Goal: Use online tool/utility

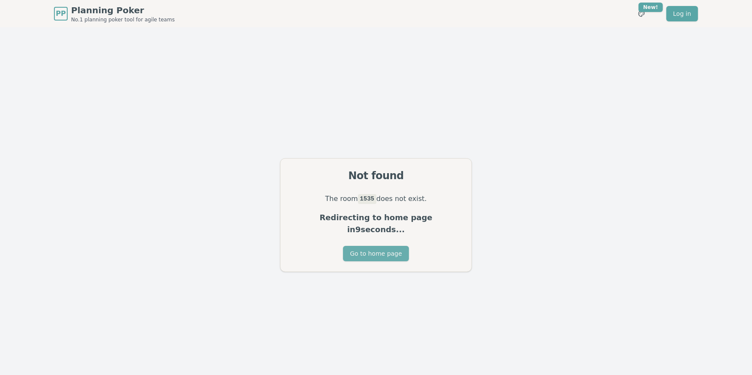
click at [382, 246] on button "Go to home page" at bounding box center [375, 253] width 65 height 15
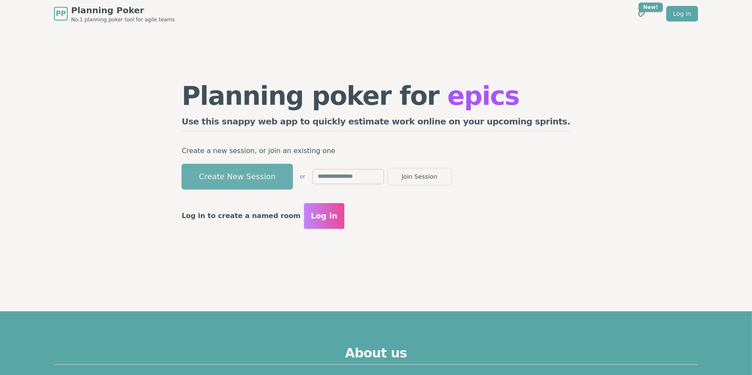
click at [288, 184] on button "Create New Session" at bounding box center [237, 177] width 111 height 26
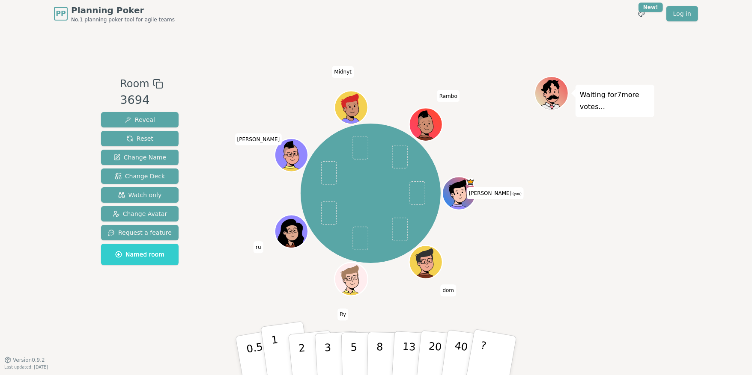
click at [277, 357] on p "1" at bounding box center [277, 357] width 13 height 47
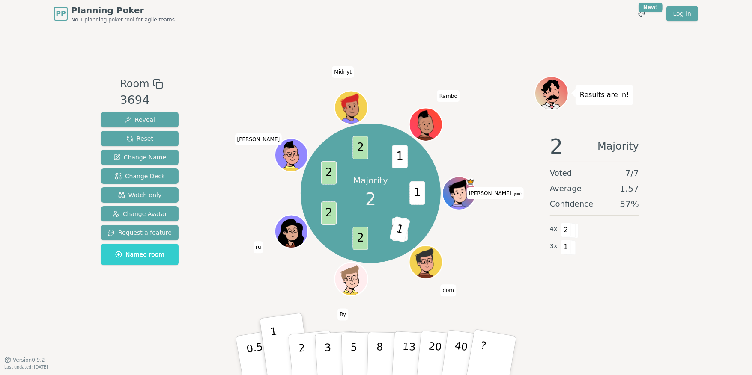
click at [131, 128] on div "Reveal Reset Change Name Change Deck Watch only Change Avatar Request a feature…" at bounding box center [139, 188] width 77 height 153
click at [131, 132] on button "Reset" at bounding box center [139, 138] width 77 height 15
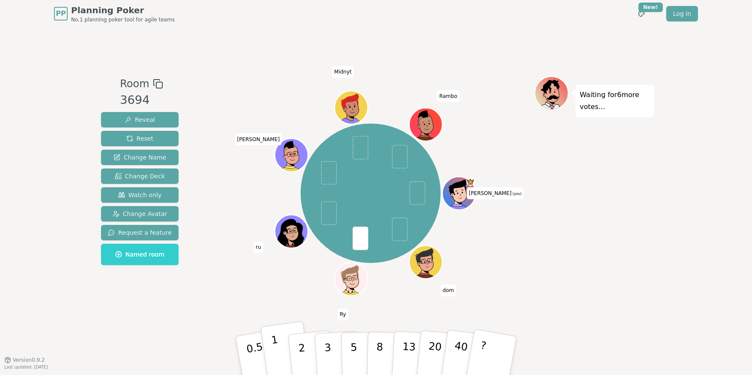
click at [280, 352] on button "1" at bounding box center [285, 356] width 51 height 69
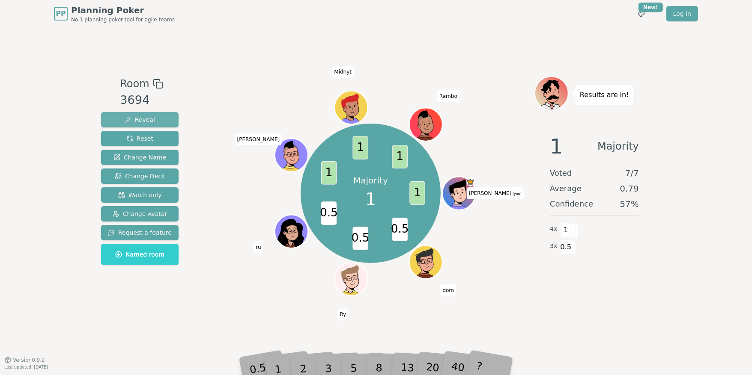
click at [149, 117] on span "Reveal" at bounding box center [140, 120] width 30 height 9
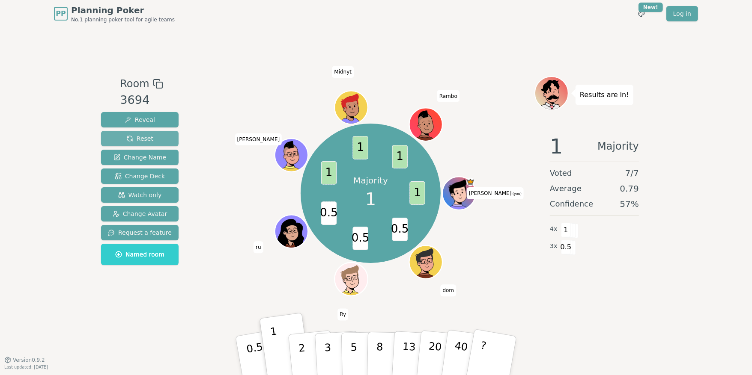
click at [148, 137] on span "Reset" at bounding box center [139, 138] width 27 height 9
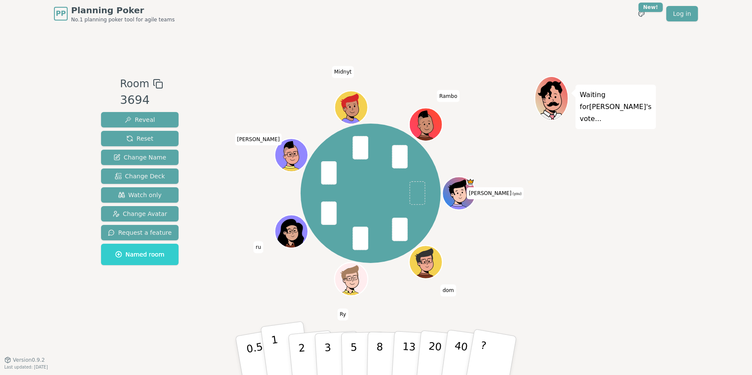
click at [274, 344] on p "1" at bounding box center [277, 357] width 13 height 47
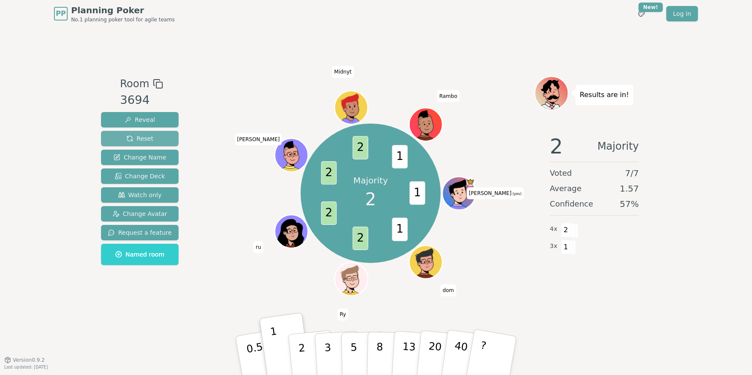
click at [142, 135] on span "Reset" at bounding box center [139, 138] width 27 height 9
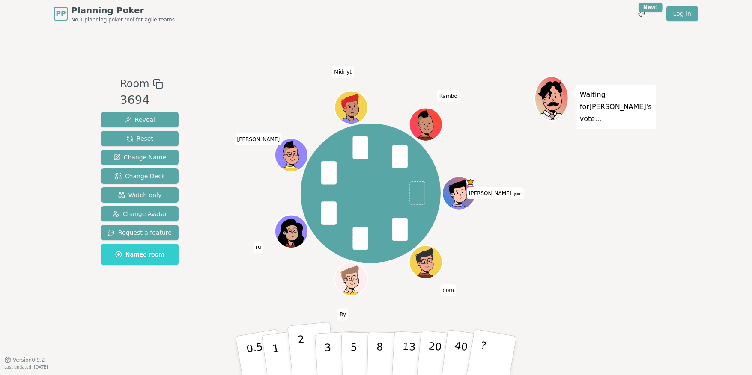
click at [301, 349] on p "2" at bounding box center [302, 357] width 11 height 47
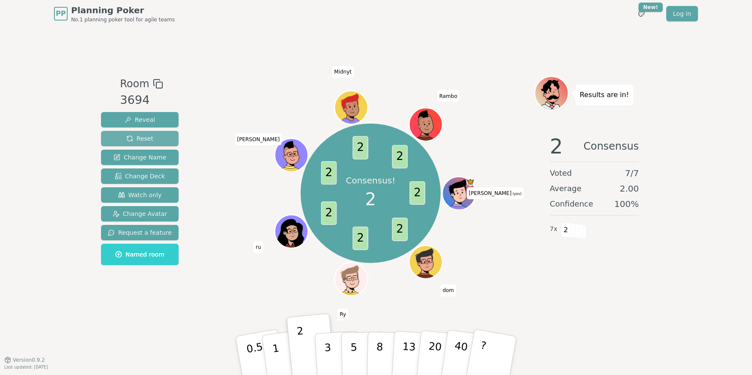
click at [138, 140] on span "Reset" at bounding box center [139, 138] width 27 height 9
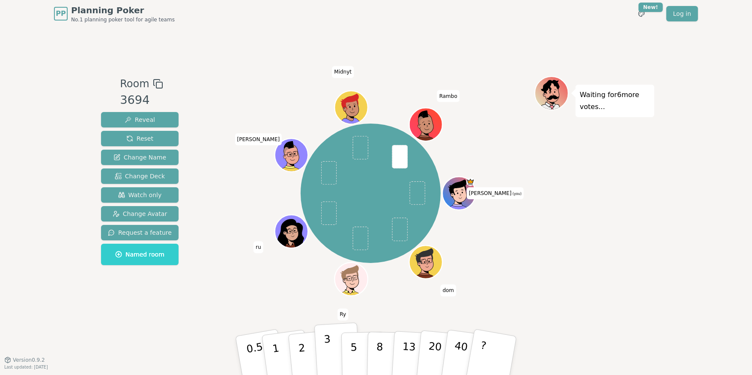
click at [332, 345] on button "3" at bounding box center [337, 356] width 47 height 67
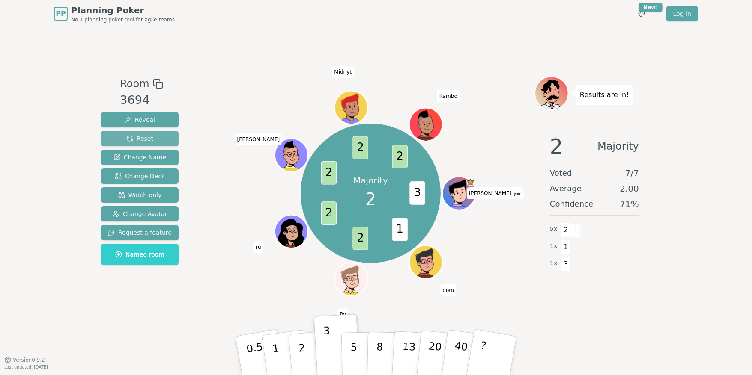
click at [138, 138] on span "Reset" at bounding box center [139, 138] width 27 height 9
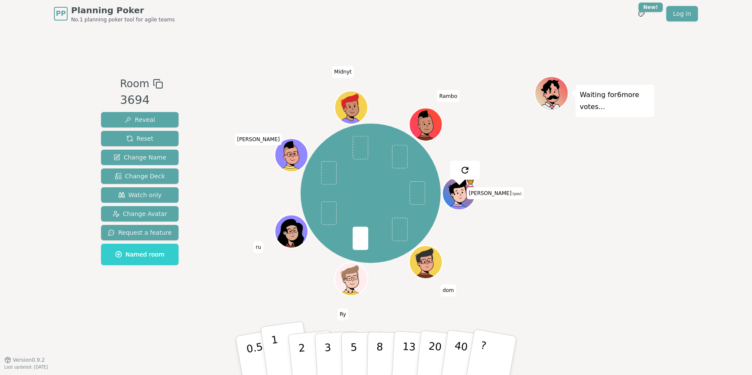
click at [276, 349] on p "1" at bounding box center [277, 357] width 13 height 47
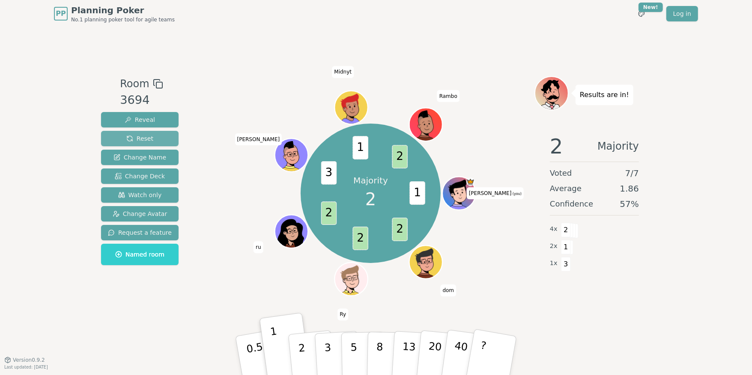
click at [137, 138] on span "Reset" at bounding box center [139, 138] width 27 height 9
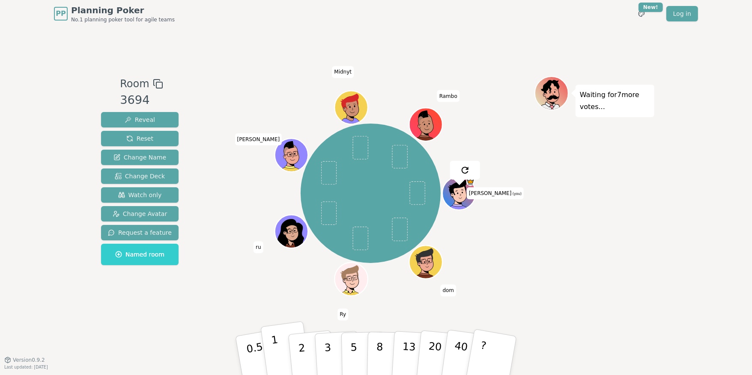
click at [277, 343] on button "1" at bounding box center [285, 356] width 51 height 69
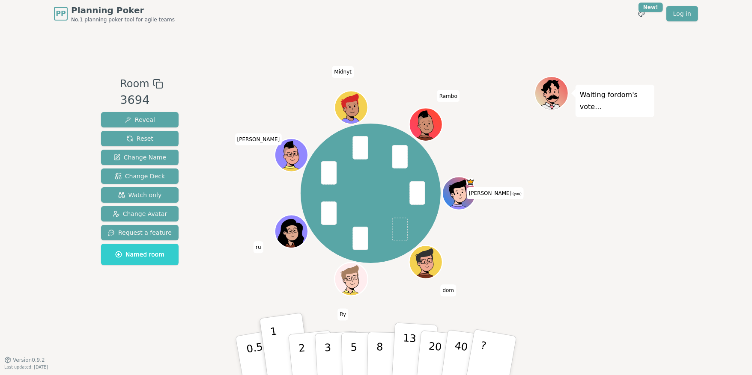
click at [413, 350] on button "13" at bounding box center [414, 356] width 47 height 67
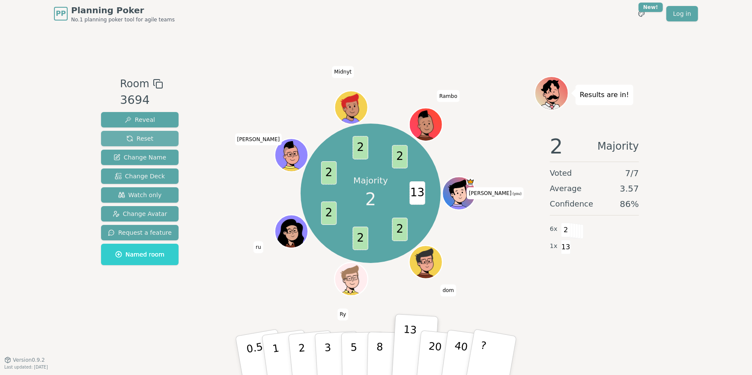
click at [135, 138] on span "Reset" at bounding box center [139, 138] width 27 height 9
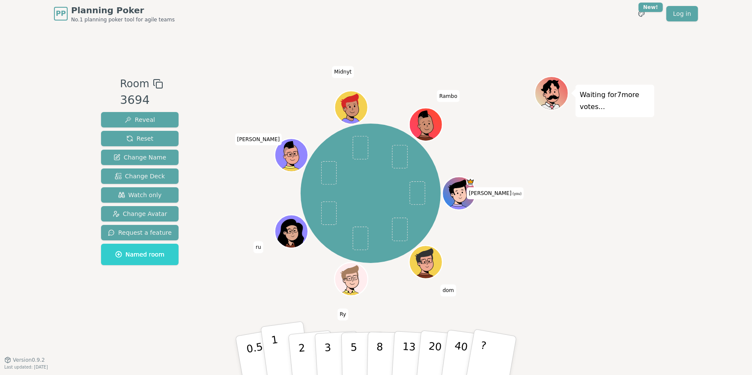
click at [280, 353] on button "1" at bounding box center [285, 356] width 51 height 69
click at [251, 354] on p "0.5" at bounding box center [256, 357] width 24 height 48
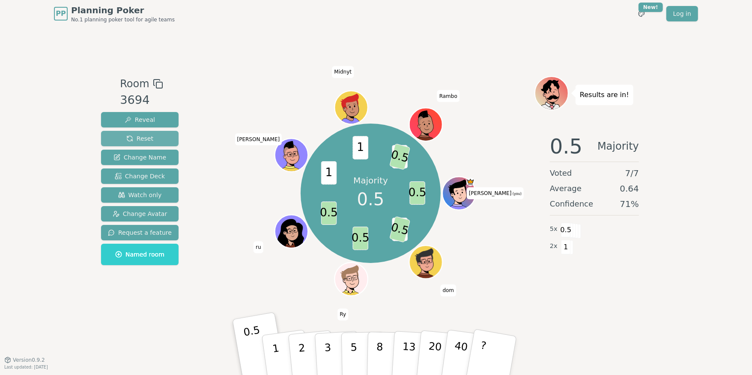
click at [128, 135] on span "Reset" at bounding box center [139, 138] width 27 height 9
